Goal: Transaction & Acquisition: Purchase product/service

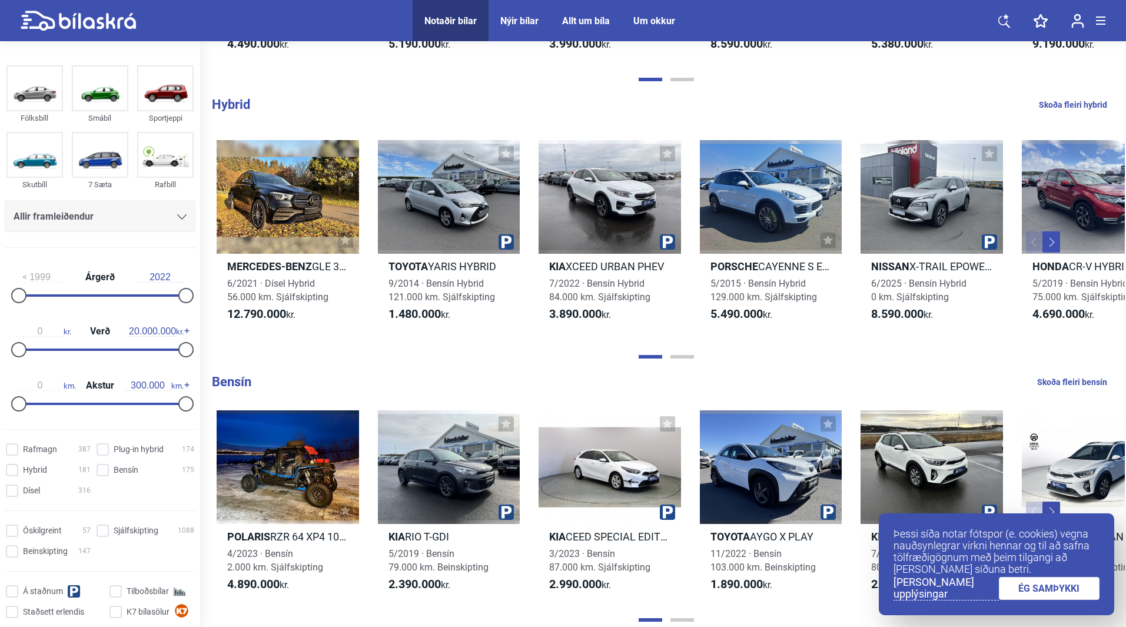
scroll to position [841, 0]
click at [740, 260] on b "Porsche" at bounding box center [734, 266] width 48 height 12
click at [1034, 589] on link "ÉG SAMÞYKKI" at bounding box center [1049, 588] width 101 height 23
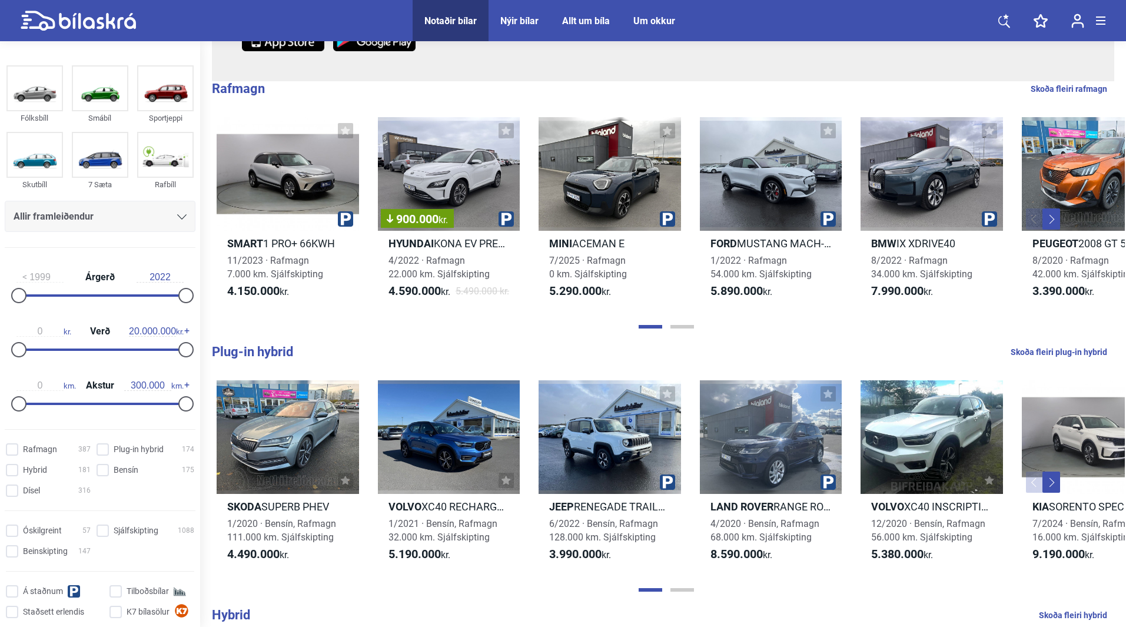
scroll to position [0, 0]
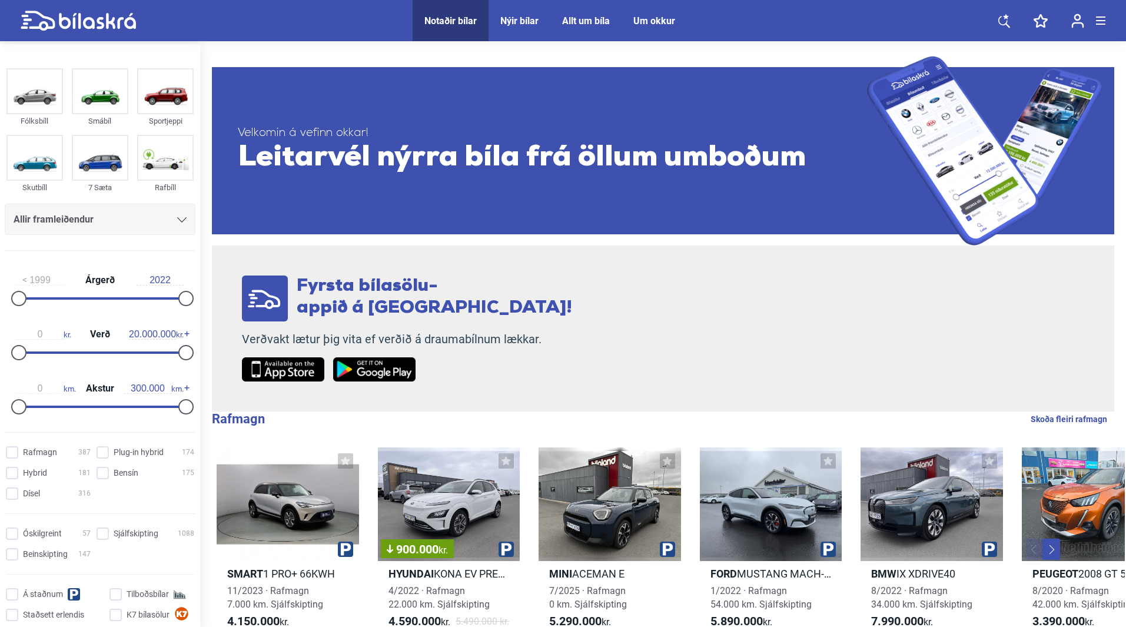
click at [570, 21] on div "Allt um bíla" at bounding box center [586, 20] width 48 height 11
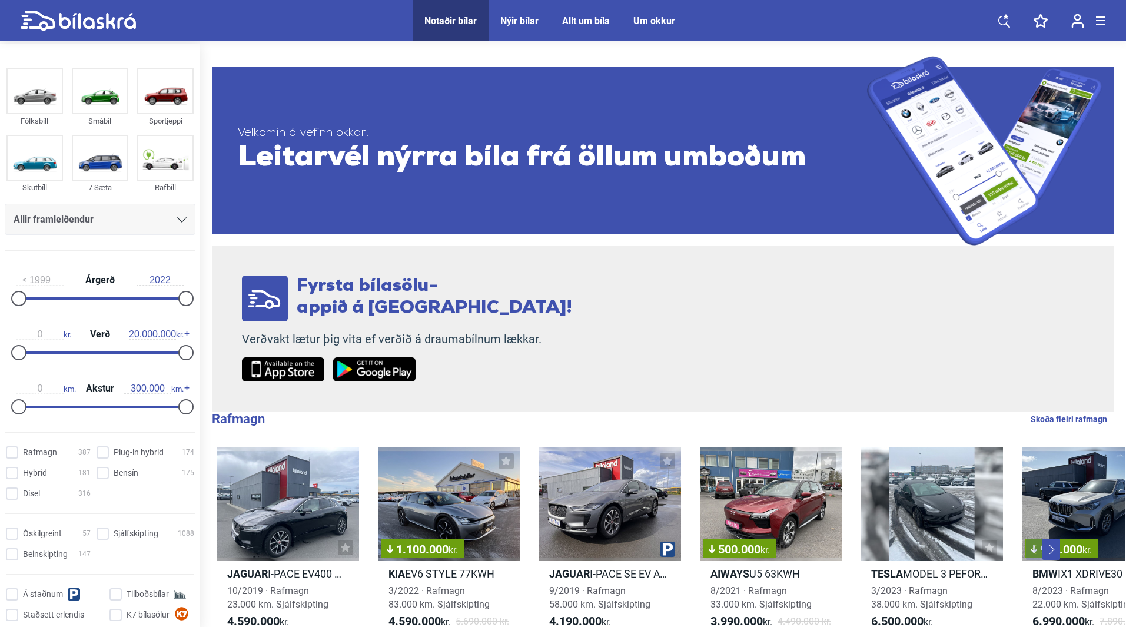
click at [297, 364] on img at bounding box center [283, 369] width 82 height 24
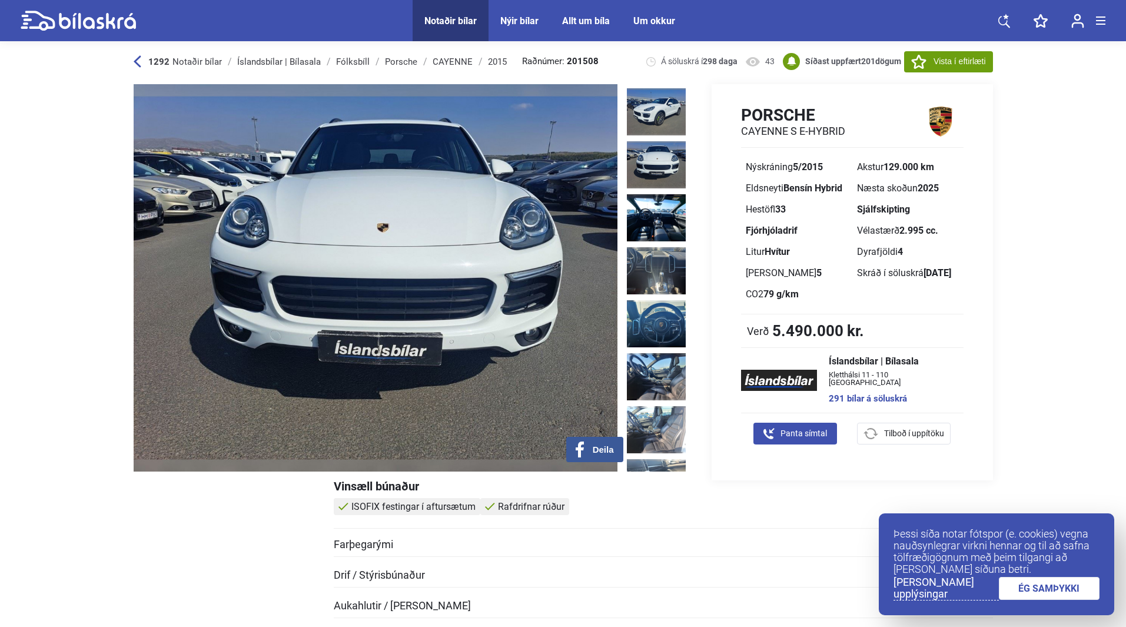
scroll to position [314, 0]
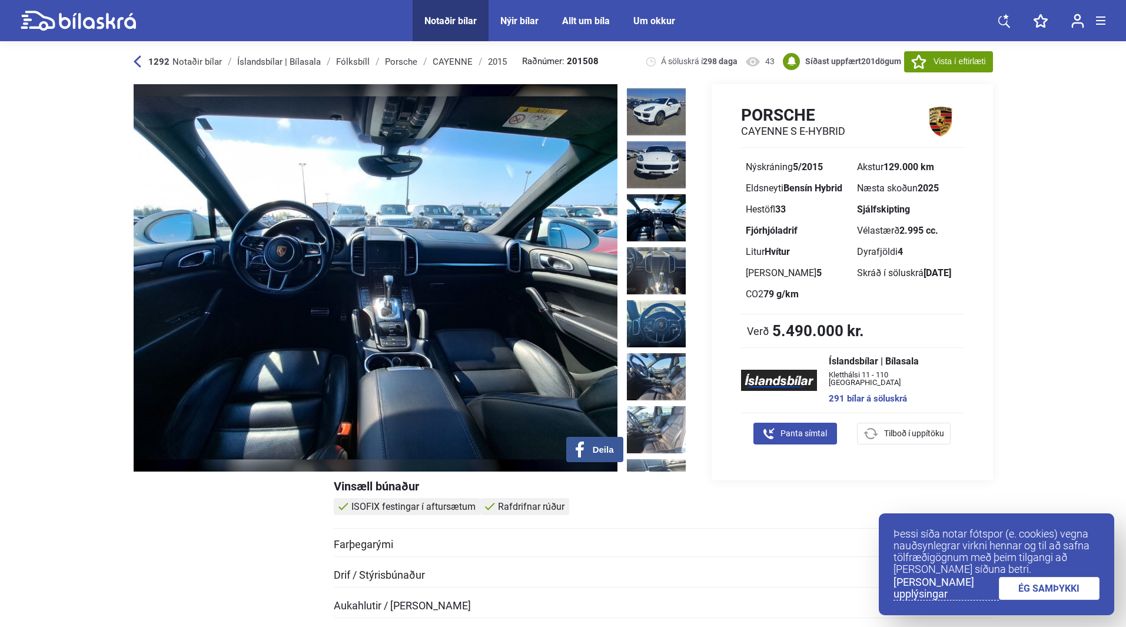
click at [658, 194] on img at bounding box center [656, 217] width 59 height 47
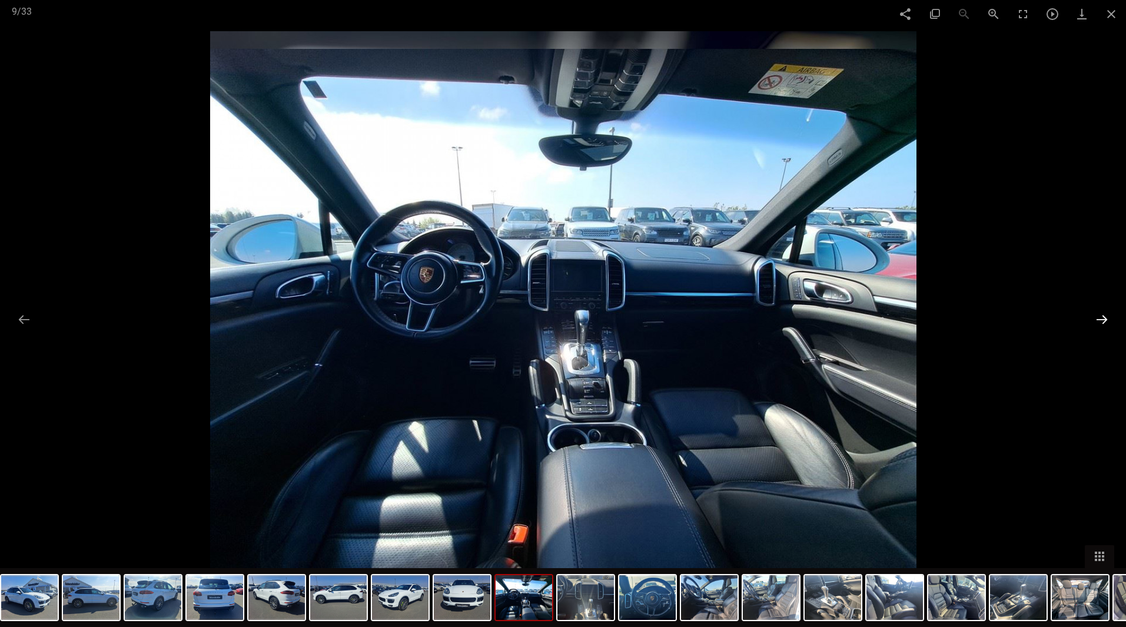
click at [1103, 323] on button at bounding box center [1101, 319] width 25 height 23
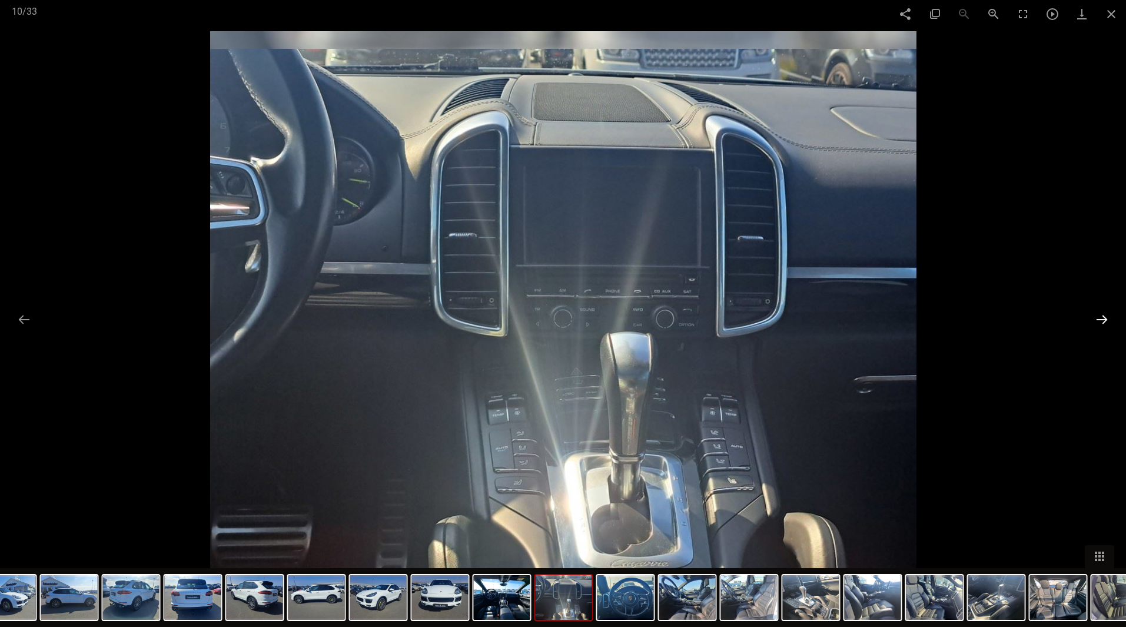
click at [1103, 323] on button at bounding box center [1101, 319] width 25 height 23
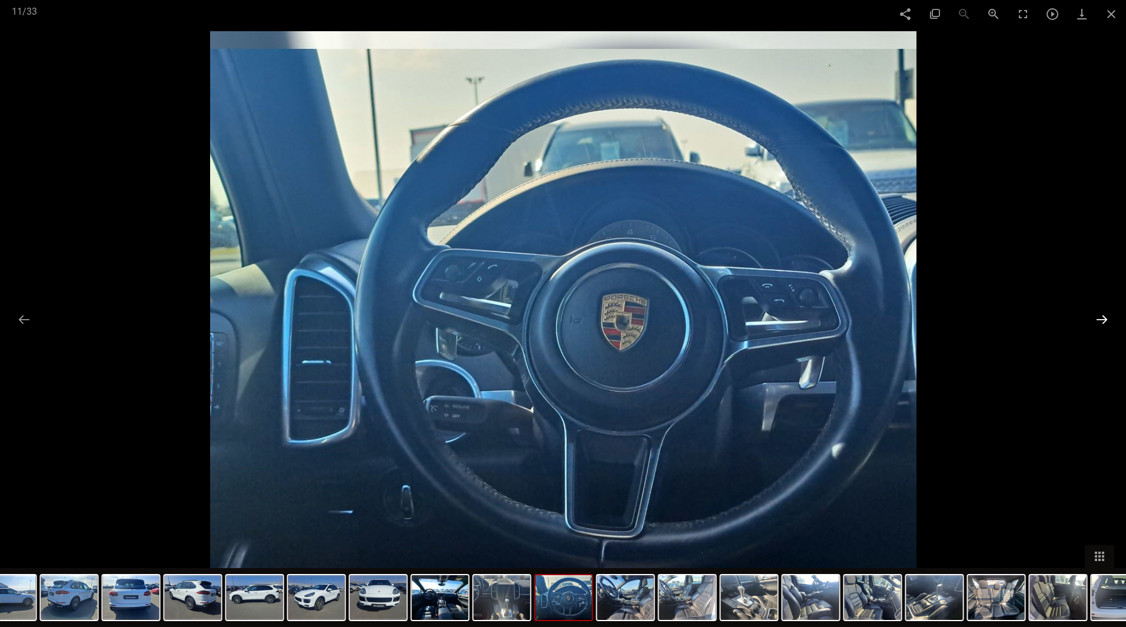
click at [1103, 323] on button at bounding box center [1101, 319] width 25 height 23
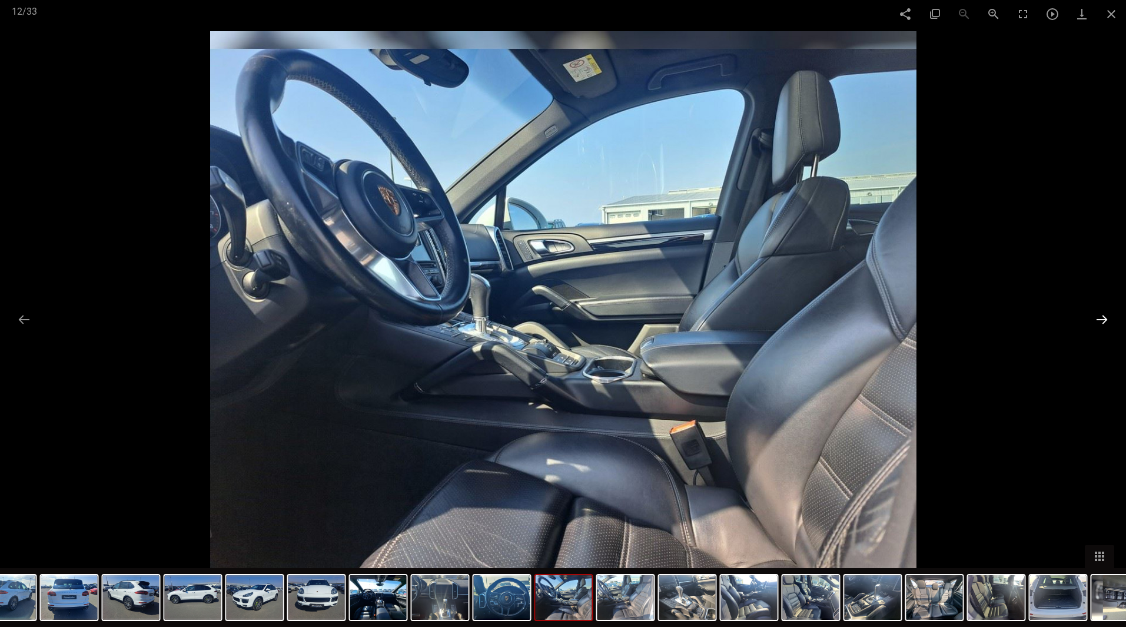
click at [1103, 323] on button at bounding box center [1101, 319] width 25 height 23
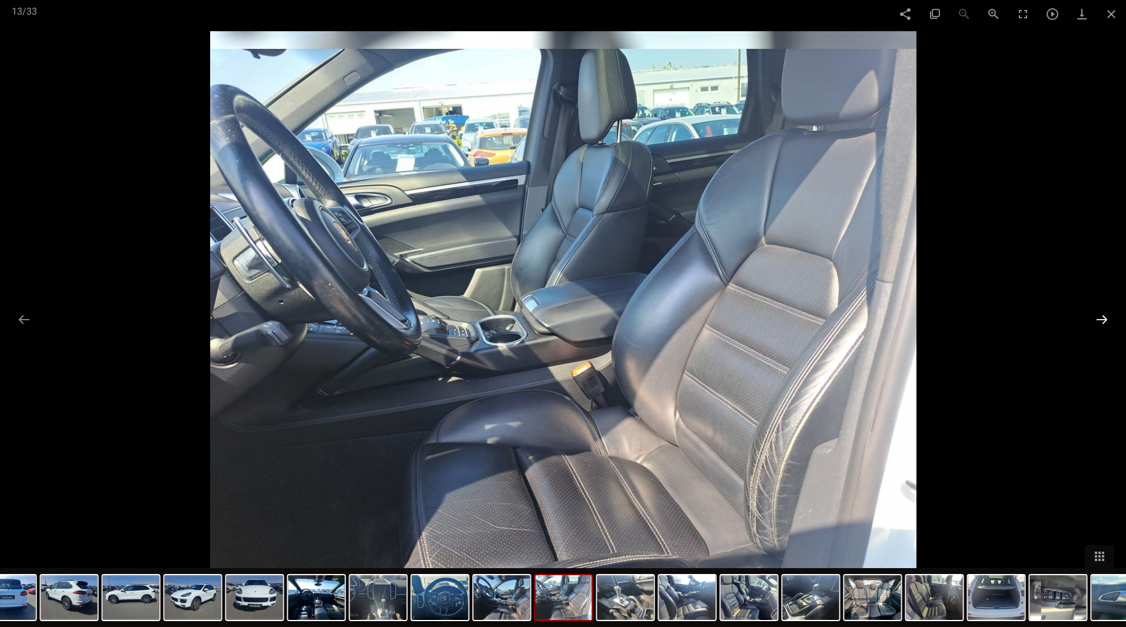
click at [1103, 323] on button at bounding box center [1101, 319] width 25 height 23
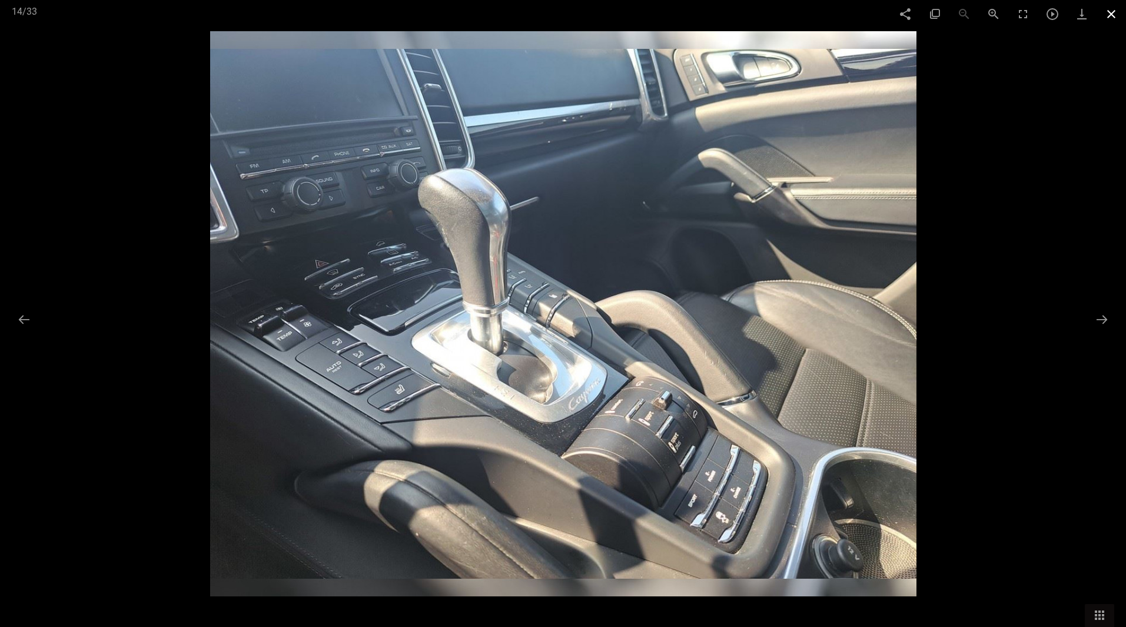
click at [1109, 14] on span at bounding box center [1111, 14] width 29 height 28
